Goal: Task Accomplishment & Management: Complete application form

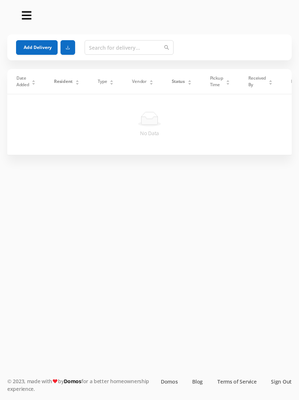
click at [39, 47] on button "Add Delivery" at bounding box center [37, 47] width 42 height 15
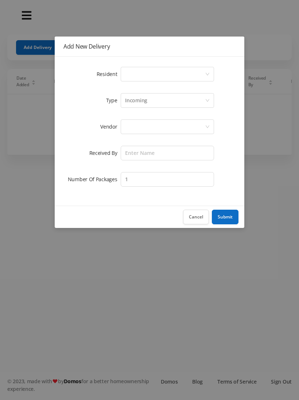
click at [131, 71] on div "Select a person" at bounding box center [165, 74] width 80 height 14
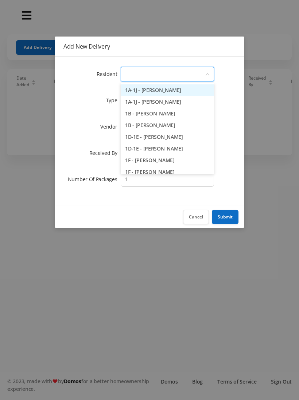
type input "4"
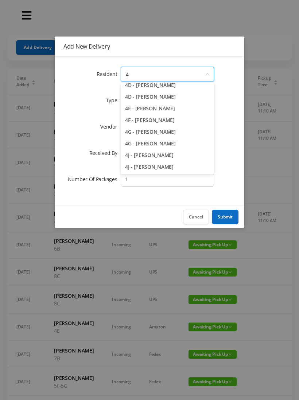
scroll to position [87, 0]
click at [161, 166] on li "4J - [PERSON_NAME]" at bounding box center [167, 167] width 93 height 12
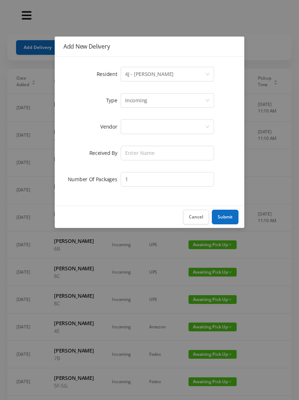
click at [134, 127] on div at bounding box center [165, 127] width 80 height 14
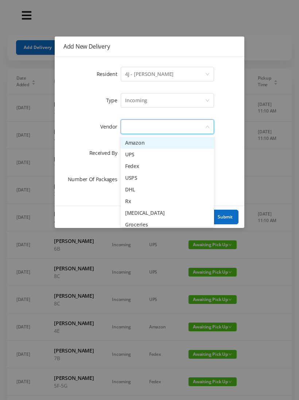
click at [146, 179] on li "USPS" at bounding box center [167, 178] width 93 height 12
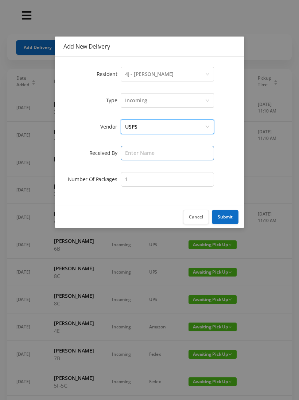
click at [135, 156] on input "text" at bounding box center [167, 153] width 93 height 15
type input "[PERSON_NAME]"
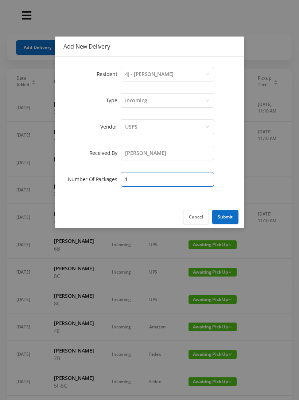
click at [135, 175] on input "1" at bounding box center [167, 179] width 93 height 15
click at [138, 179] on input "1" at bounding box center [167, 179] width 93 height 15
type input "1"
click at [157, 98] on div "Incoming" at bounding box center [165, 100] width 80 height 14
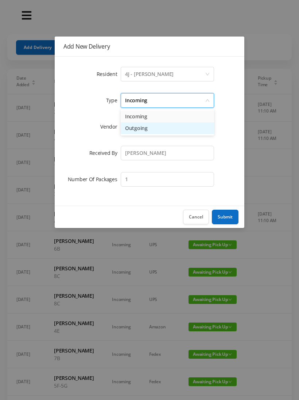
click at [146, 129] on li "Outgoing" at bounding box center [167, 128] width 93 height 12
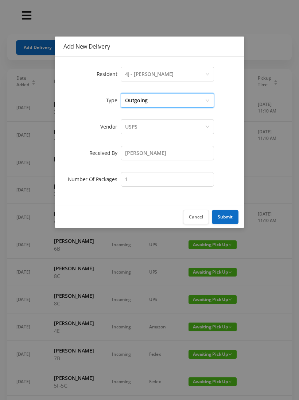
click at [161, 74] on div "4J - [PERSON_NAME]" at bounding box center [149, 74] width 49 height 14
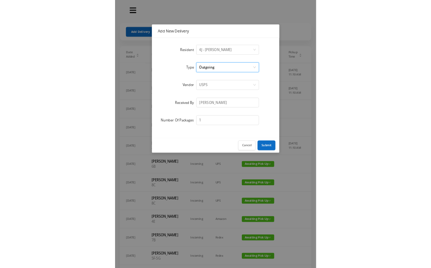
scroll to position [482, 0]
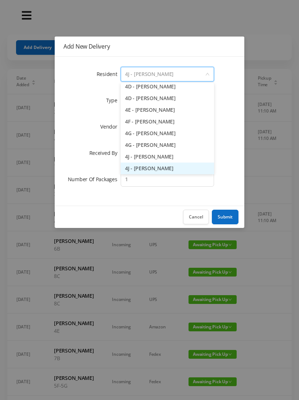
click at [223, 217] on button "Submit" at bounding box center [225, 216] width 27 height 15
